Goal: Task Accomplishment & Management: Manage account settings

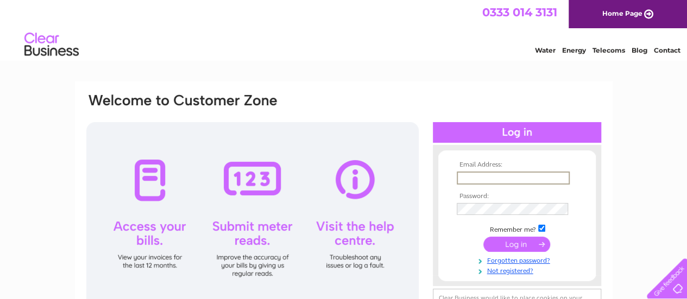
click at [485, 181] on input "text" at bounding box center [513, 178] width 113 height 13
type input "vngmegamart@gmail.com"
click at [520, 242] on input "submit" at bounding box center [516, 243] width 67 height 15
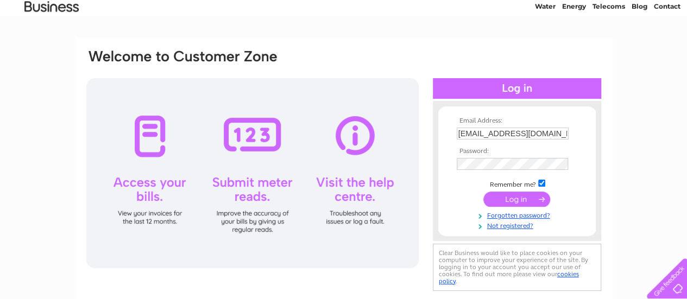
scroll to position [46, 0]
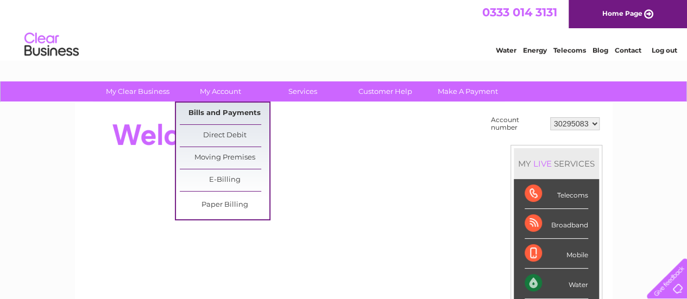
click at [232, 111] on link "Bills and Payments" at bounding box center [225, 114] width 90 height 22
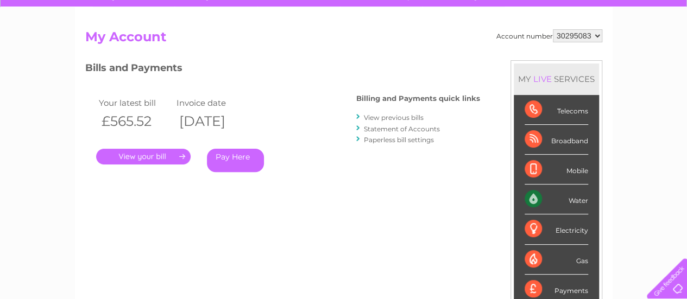
scroll to position [86, 0]
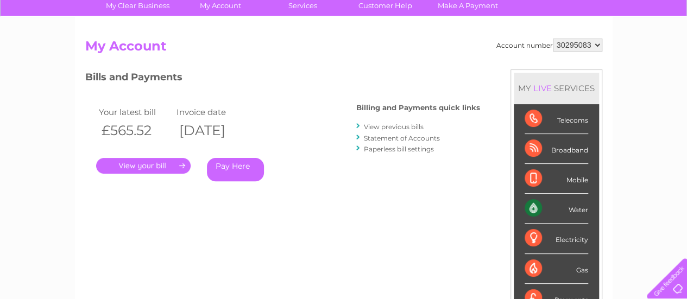
click at [160, 168] on link "." at bounding box center [143, 166] width 94 height 16
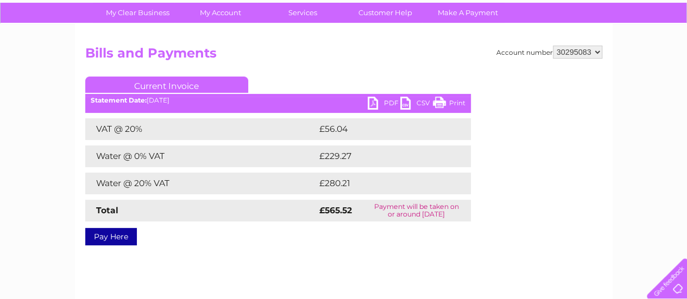
scroll to position [81, 0]
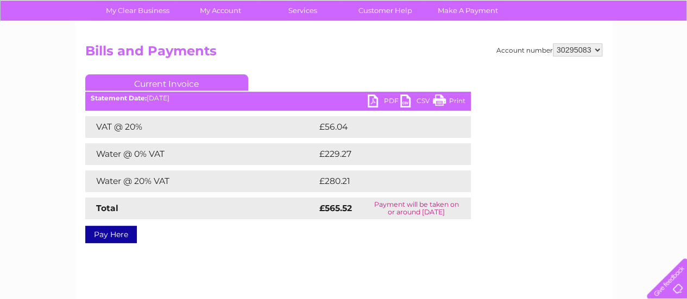
click at [370, 103] on link "PDF" at bounding box center [384, 102] width 33 height 16
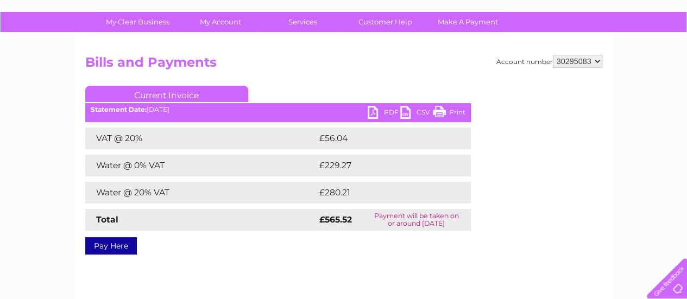
scroll to position [71, 0]
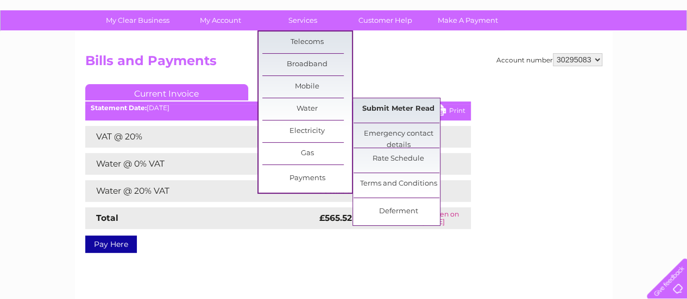
click at [372, 106] on link "Submit Meter Read" at bounding box center [398, 109] width 90 height 22
click at [377, 104] on link "Submit Meter Read" at bounding box center [398, 109] width 90 height 22
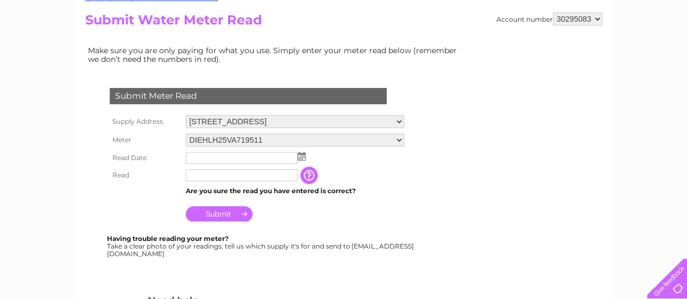
scroll to position [121, 0]
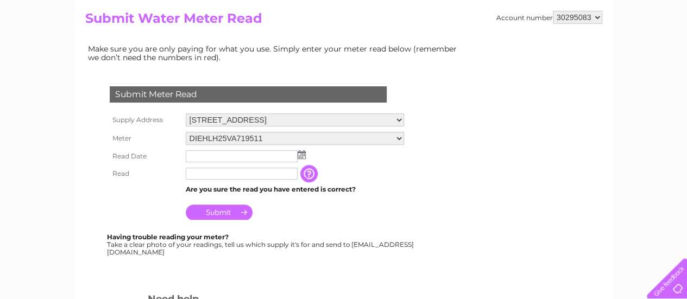
click at [304, 155] on img at bounding box center [301, 154] width 8 height 9
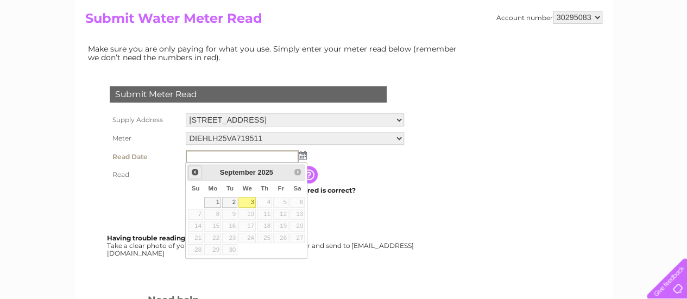
click at [193, 173] on span "Prev" at bounding box center [195, 172] width 9 height 9
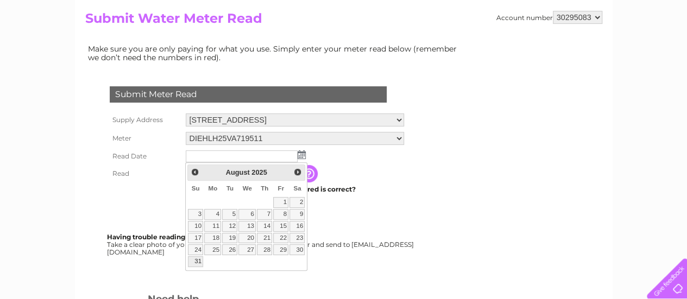
click at [192, 258] on link "31" at bounding box center [195, 261] width 15 height 11
type input "2025/08/31"
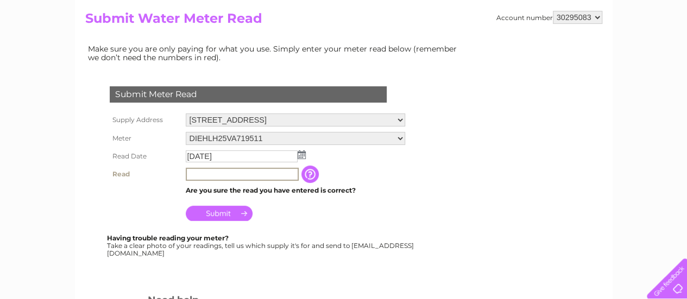
click at [273, 173] on input "text" at bounding box center [242, 174] width 113 height 13
type input "00002"
click at [240, 211] on input "Submit" at bounding box center [219, 212] width 67 height 15
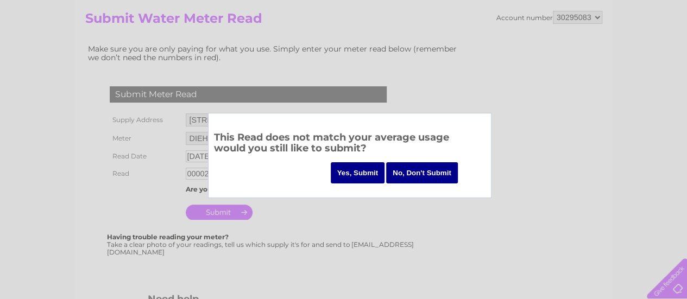
click at [357, 169] on input "Yes, Submit" at bounding box center [358, 172] width 54 height 21
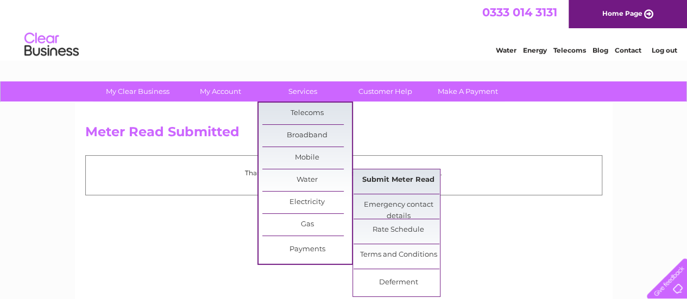
click at [380, 186] on link "Submit Meter Read" at bounding box center [398, 180] width 90 height 22
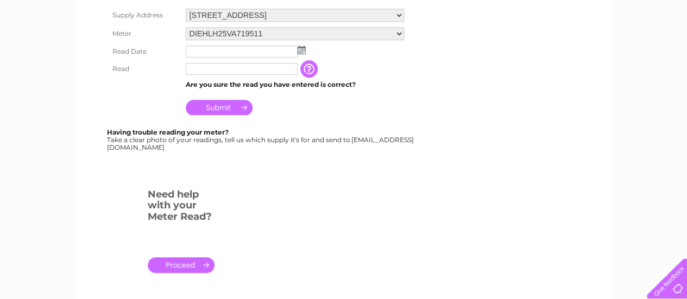
scroll to position [228, 0]
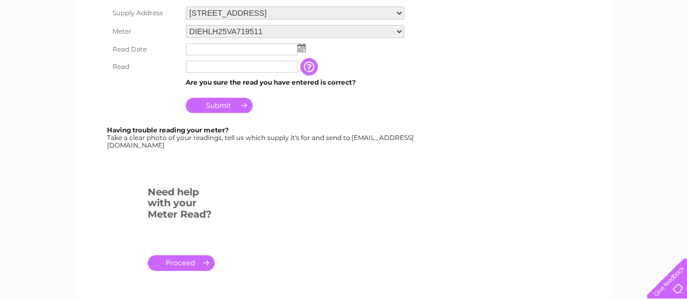
drag, startPoint x: 358, startPoint y: 150, endPoint x: 215, endPoint y: 161, distance: 143.7
click at [215, 161] on div at bounding box center [250, 171] width 330 height 22
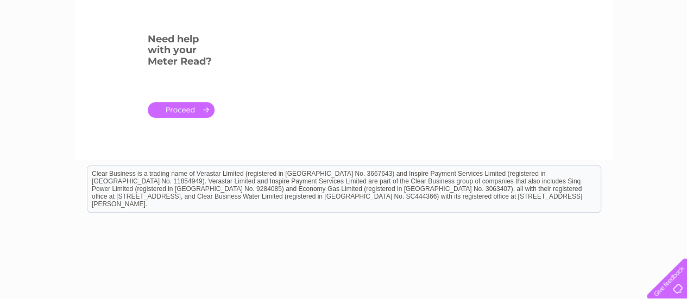
scroll to position [435, 0]
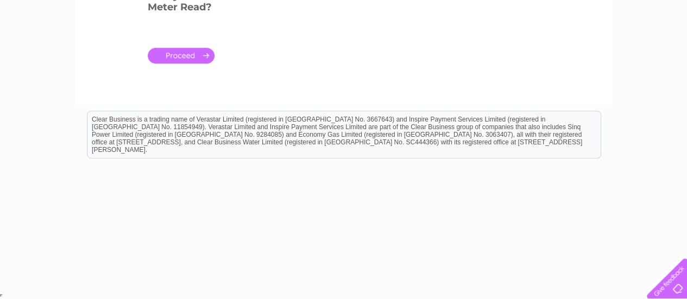
click at [173, 71] on div "Need help with your Meter Read? ." at bounding box center [144, 33] width 119 height 119
click at [173, 68] on div "Need help with your Meter Read? ." at bounding box center [144, 33] width 119 height 119
click at [166, 60] on link "." at bounding box center [181, 56] width 67 height 16
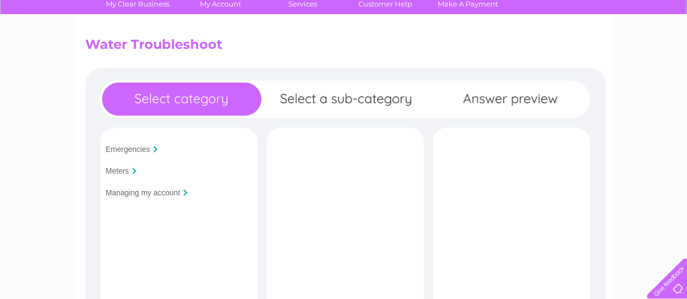
scroll to position [87, 0]
click at [124, 172] on input "Meters" at bounding box center [117, 171] width 23 height 9
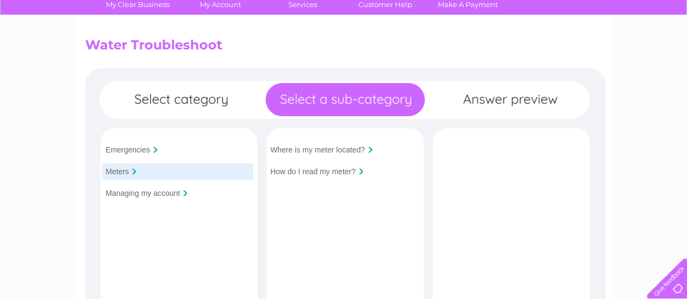
click at [333, 177] on div "How do I read my meter?" at bounding box center [342, 171] width 151 height 16
click at [330, 173] on input "How do I read my meter?" at bounding box center [312, 171] width 85 height 9
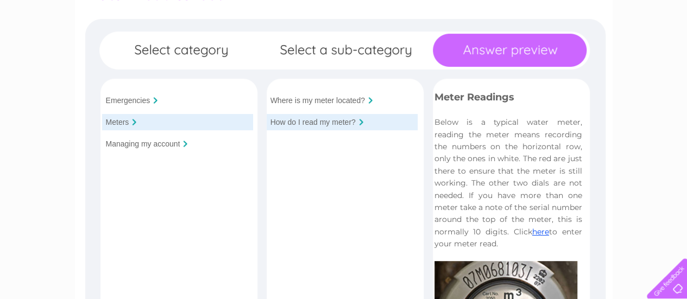
scroll to position [0, 0]
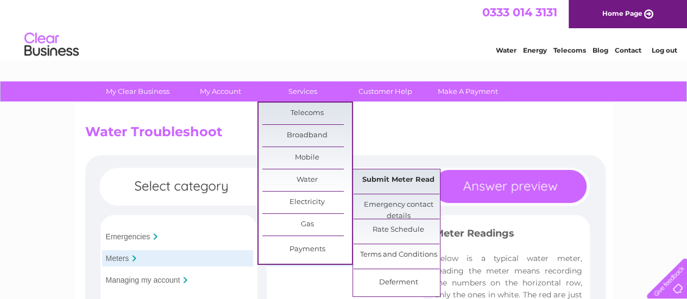
click at [392, 185] on link "Submit Meter Read" at bounding box center [398, 180] width 90 height 22
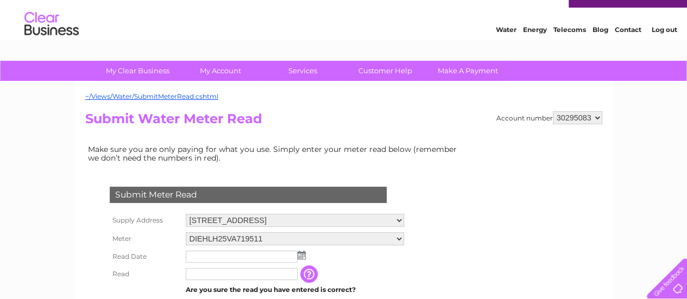
scroll to position [22, 0]
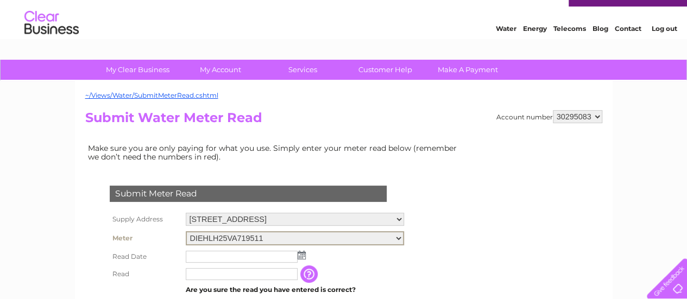
click at [250, 236] on select "DIEHLH25VA719511" at bounding box center [295, 238] width 218 height 14
click at [259, 225] on select "393-95 Washway Road, Sale, Cheshire, M33 4FJ" at bounding box center [295, 219] width 218 height 13
click at [259, 225] on select "393-95 Washway Road, Sale, Cheshire, M33 4FJ" at bounding box center [295, 220] width 218 height 14
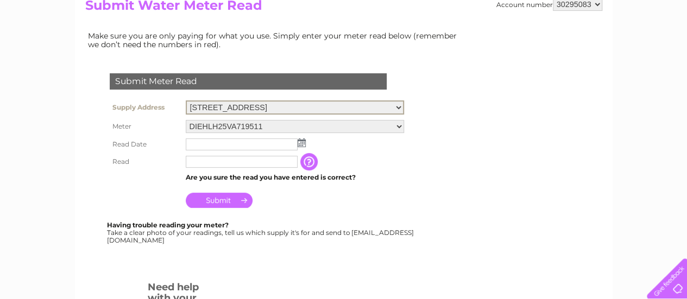
scroll to position [0, 0]
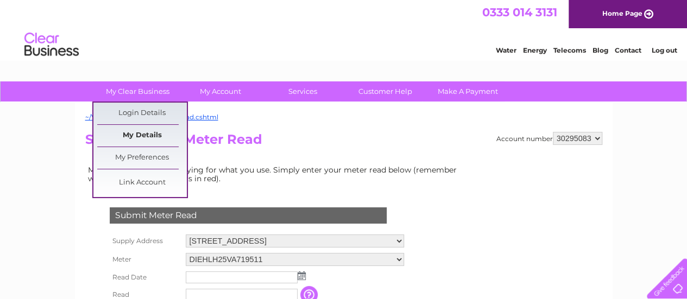
click at [137, 131] on link "My Details" at bounding box center [142, 136] width 90 height 22
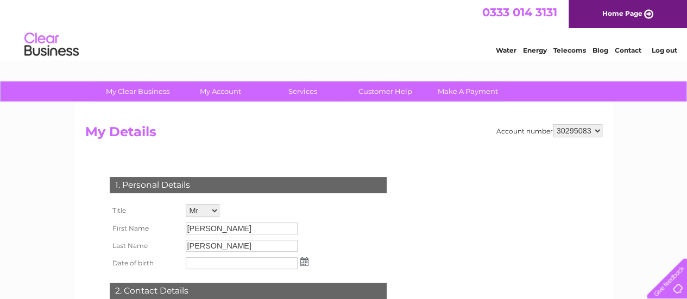
scroll to position [11, 0]
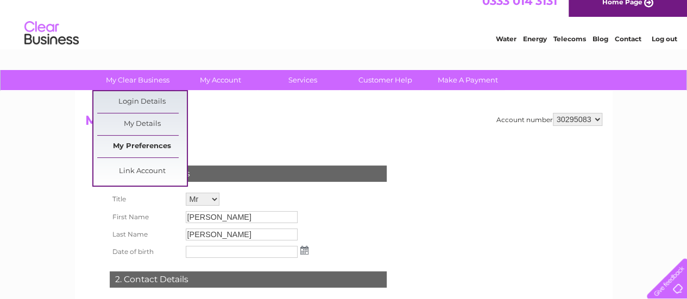
click at [148, 148] on link "My Preferences" at bounding box center [142, 147] width 90 height 22
